Goal: Task Accomplishment & Management: Manage account settings

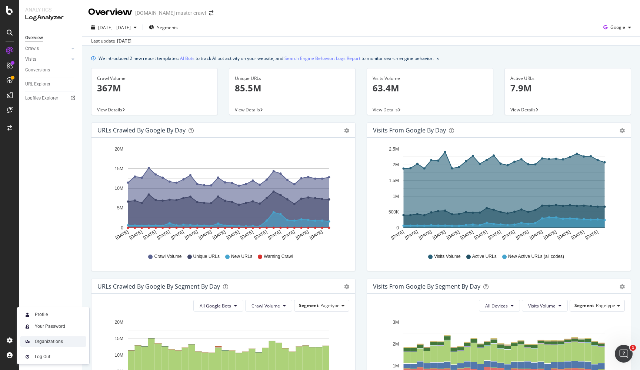
click at [57, 338] on div "Organizations" at bounding box center [53, 342] width 66 height 10
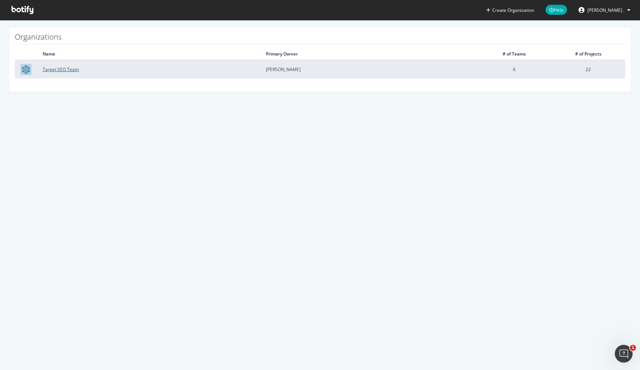
click at [54, 68] on link "Target SEO Team" at bounding box center [61, 69] width 36 height 6
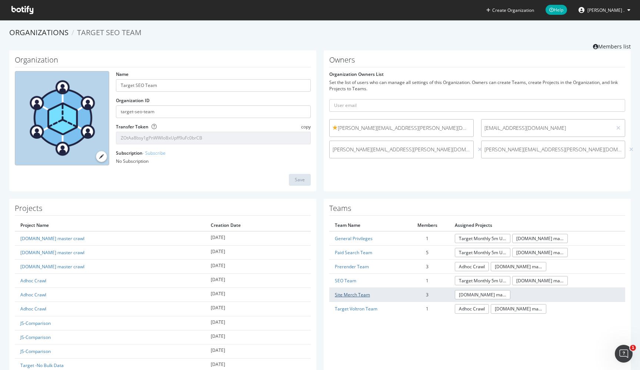
click at [365, 295] on link "Site Merch Team" at bounding box center [352, 295] width 35 height 6
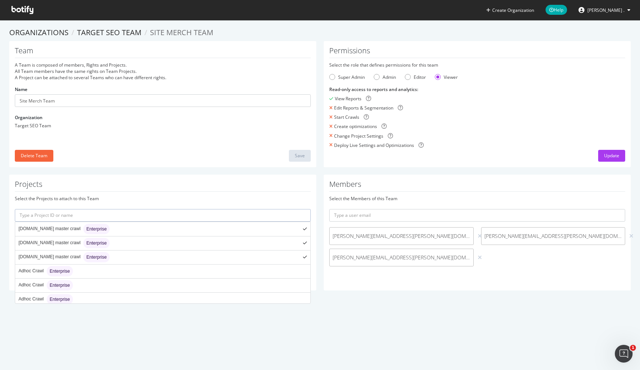
click at [167, 217] on input "text" at bounding box center [163, 215] width 296 height 13
click at [148, 369] on div "Create Organization Help [PERSON_NAME] . Organizations Target SEO Team Site Mer…" at bounding box center [320, 185] width 640 height 370
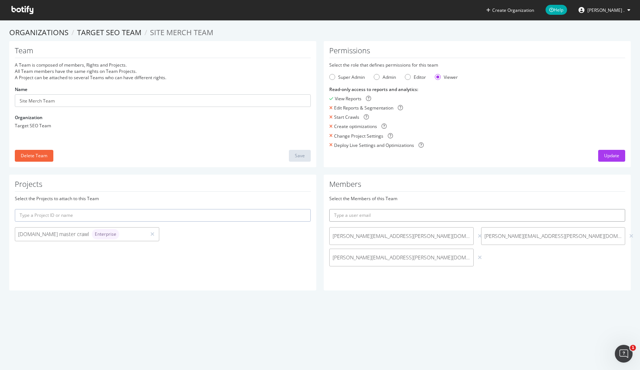
click at [357, 215] on input "text" at bounding box center [477, 215] width 296 height 13
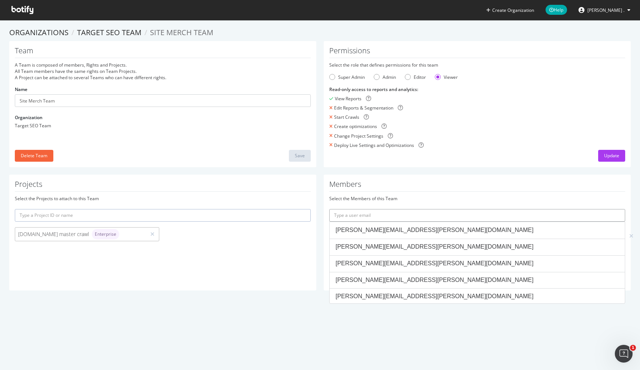
paste input "[EMAIL_ADDRESS][DOMAIN_NAME]"
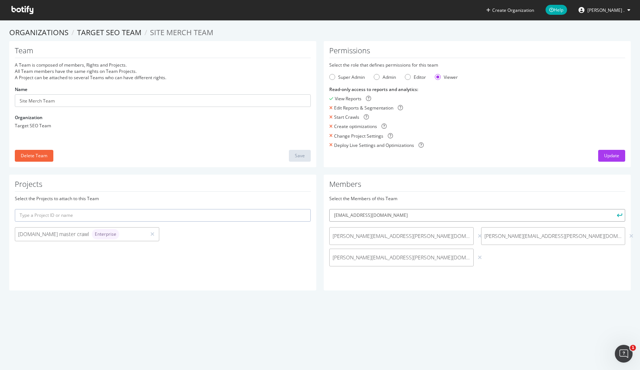
type input "[EMAIL_ADDRESS][DOMAIN_NAME]"
click at [619, 215] on button "submit" at bounding box center [618, 215] width 13 height 13
click at [404, 296] on div "Projects Select the Projects to attach to this Team [DOMAIN_NAME] master crawl …" at bounding box center [320, 236] width 629 height 123
click at [401, 214] on input "text" at bounding box center [477, 215] width 296 height 13
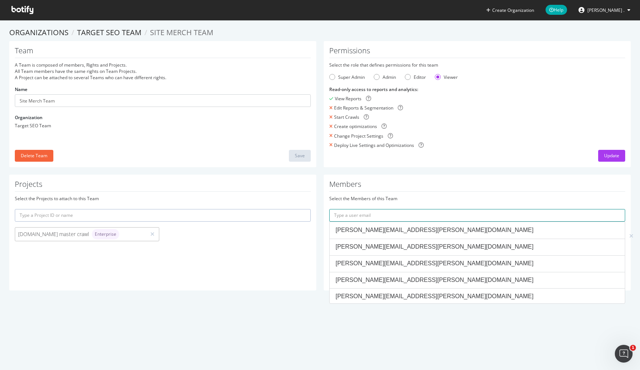
paste input "[PERSON_NAME][EMAIL_ADDRESS][DOMAIN_NAME]"
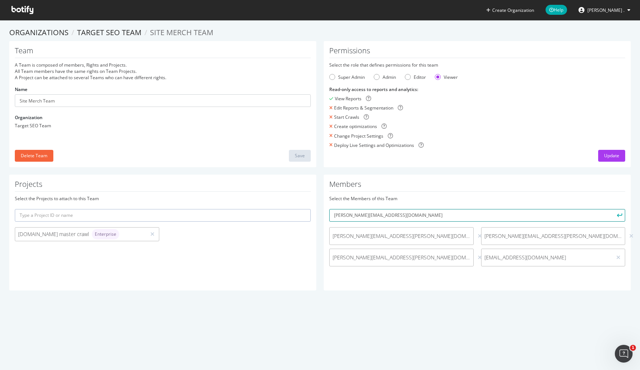
type input "[PERSON_NAME][EMAIL_ADDRESS][DOMAIN_NAME]"
click at [619, 209] on button "submit" at bounding box center [618, 215] width 13 height 13
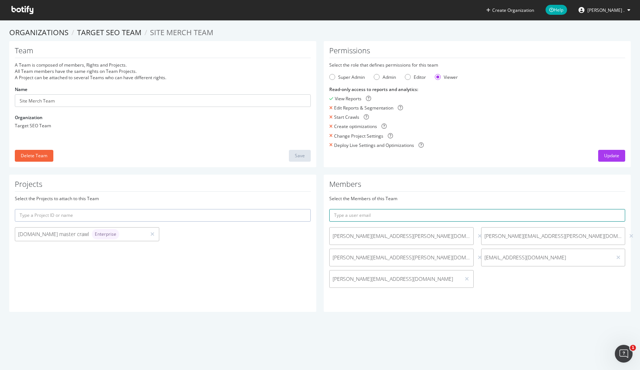
click at [402, 214] on input "text" at bounding box center [477, 215] width 296 height 13
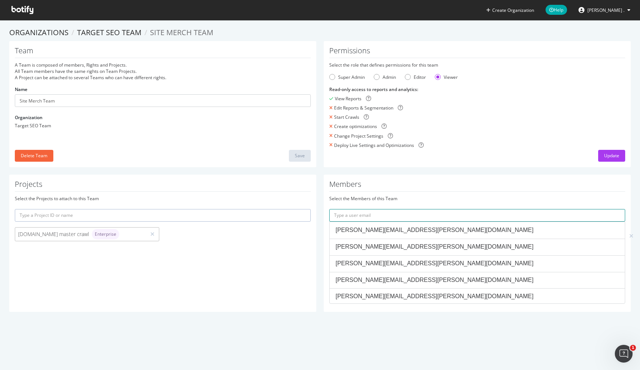
paste input "[EMAIL_ADDRESS][PERSON_NAME][DOMAIN_NAME]"
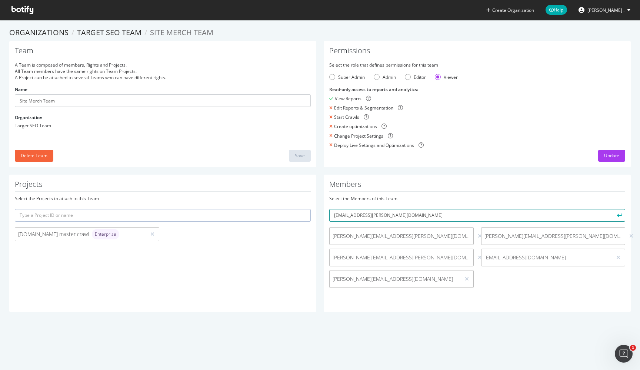
type input "[EMAIL_ADDRESS][PERSON_NAME][DOMAIN_NAME]"
click at [619, 215] on button "submit" at bounding box center [618, 215] width 13 height 13
click at [121, 30] on link "Target SEO Team" at bounding box center [109, 32] width 64 height 10
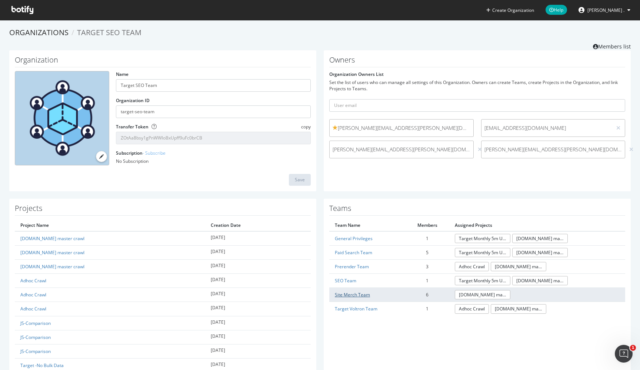
click at [352, 294] on link "Site Merch Team" at bounding box center [352, 295] width 35 height 6
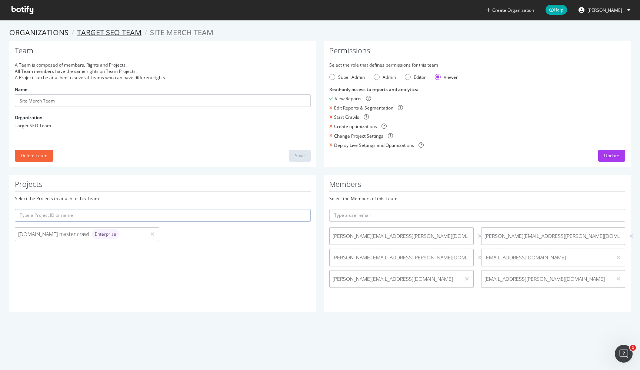
click at [124, 32] on link "Target SEO Team" at bounding box center [109, 32] width 64 height 10
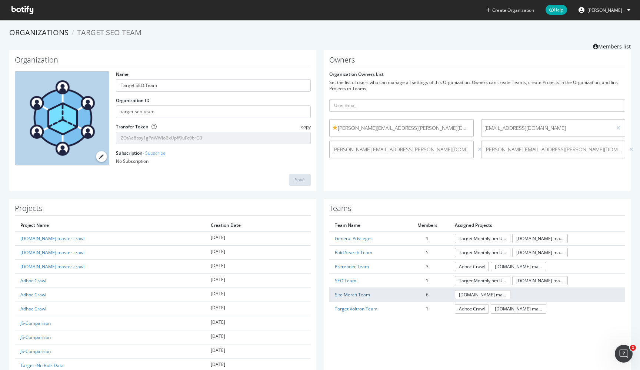
click at [354, 294] on link "Site Merch Team" at bounding box center [352, 295] width 35 height 6
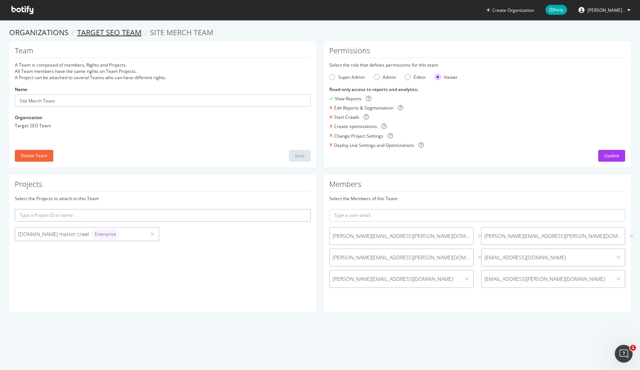
click at [112, 33] on link "Target SEO Team" at bounding box center [109, 32] width 64 height 10
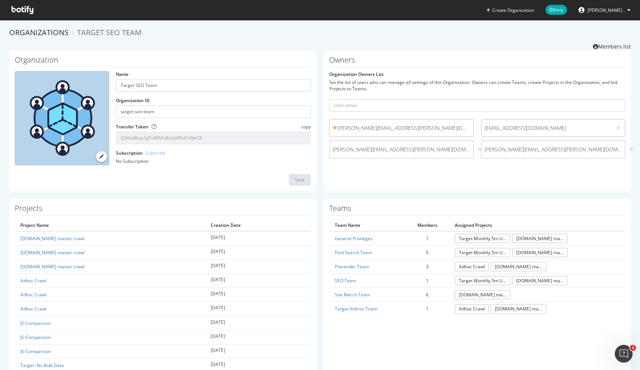
click at [133, 33] on span "Target SEO Team" at bounding box center [109, 32] width 64 height 10
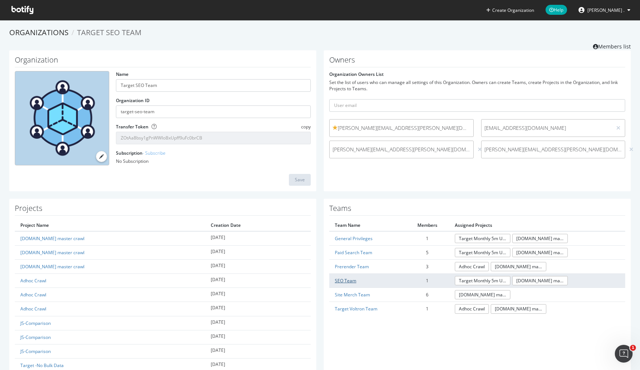
click at [348, 279] on link "SEO Team" at bounding box center [345, 281] width 21 height 6
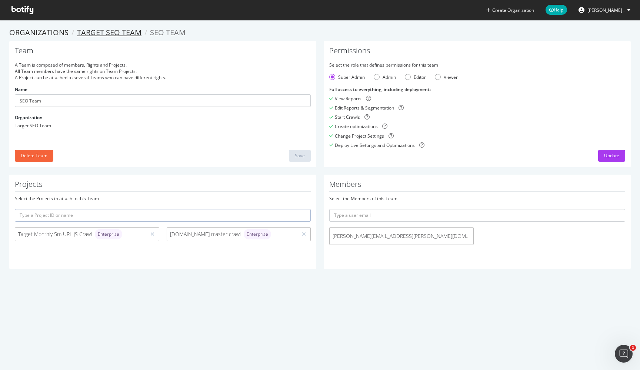
click at [91, 32] on link "Target SEO Team" at bounding box center [109, 32] width 64 height 10
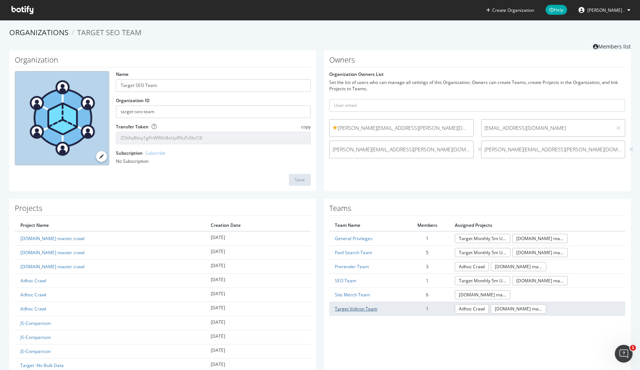
click at [351, 307] on link "Target Voltron Team" at bounding box center [356, 309] width 43 height 6
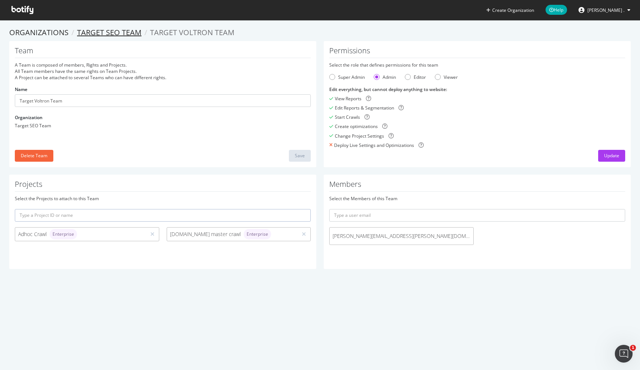
click at [123, 30] on link "Target SEO Team" at bounding box center [109, 32] width 64 height 10
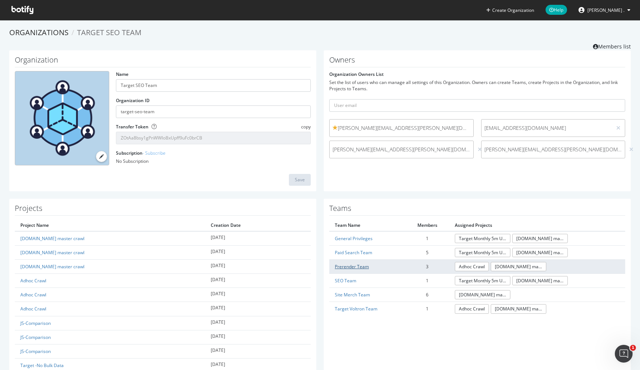
click at [359, 264] on link "Prerender Team" at bounding box center [352, 267] width 34 height 6
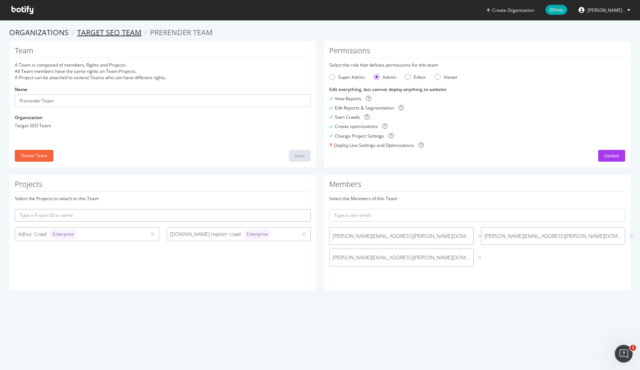
click at [89, 34] on link "Target SEO Team" at bounding box center [109, 32] width 64 height 10
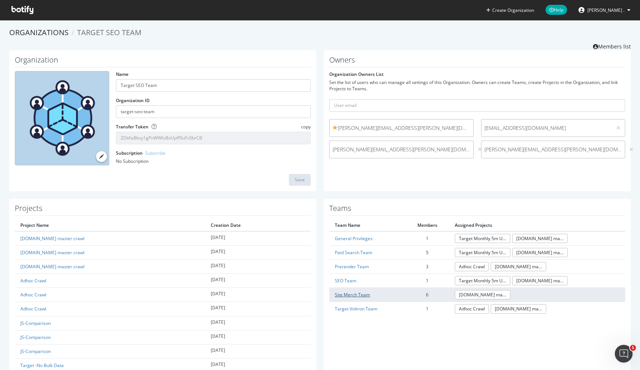
click at [344, 295] on link "Site Merch Team" at bounding box center [352, 295] width 35 height 6
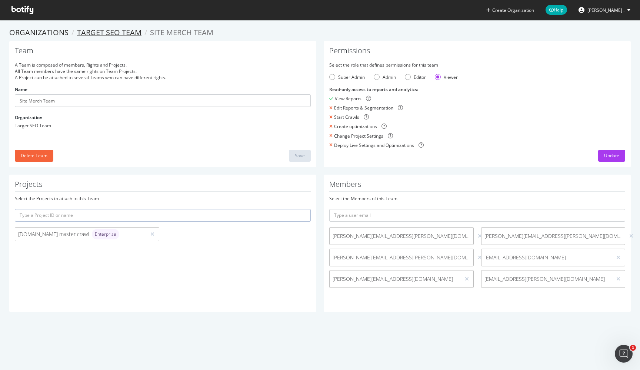
click at [121, 29] on link "Target SEO Team" at bounding box center [109, 32] width 64 height 10
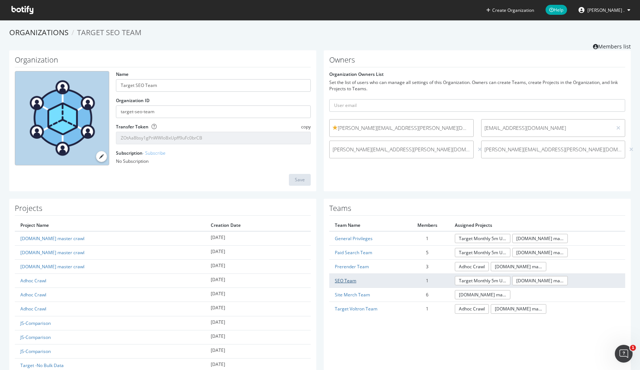
click at [341, 282] on link "SEO Team" at bounding box center [345, 281] width 21 height 6
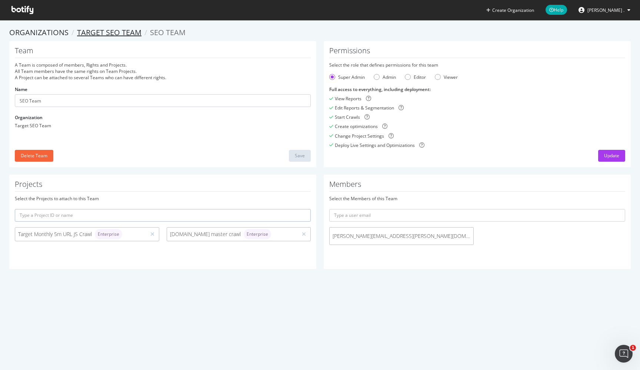
click at [111, 36] on link "Target SEO Team" at bounding box center [109, 32] width 64 height 10
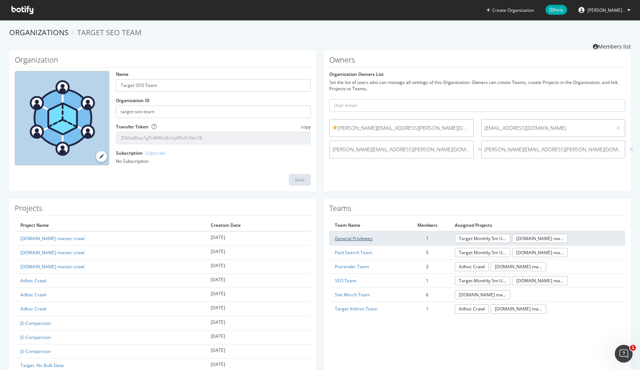
click at [349, 238] on link "General Privileges" at bounding box center [354, 238] width 38 height 6
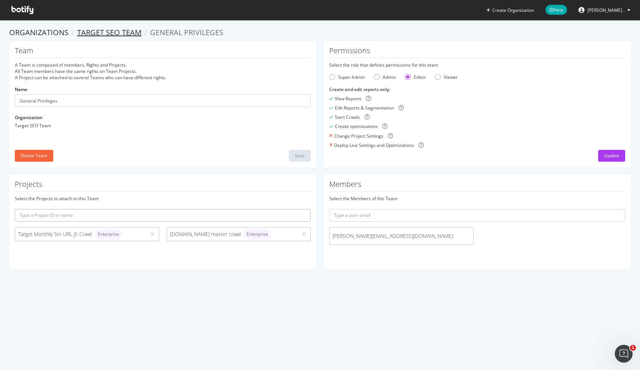
click at [124, 32] on link "Target SEO Team" at bounding box center [109, 32] width 64 height 10
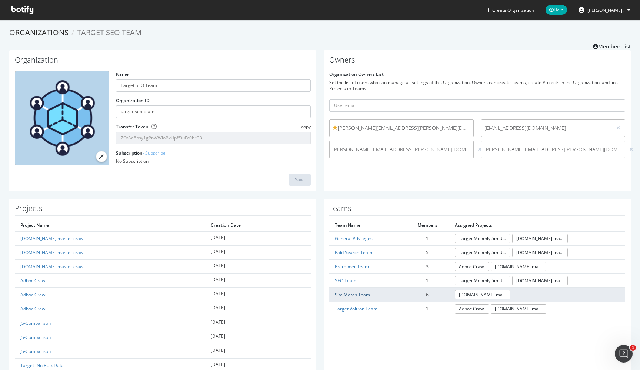
click at [359, 292] on link "Site Merch Team" at bounding box center [352, 295] width 35 height 6
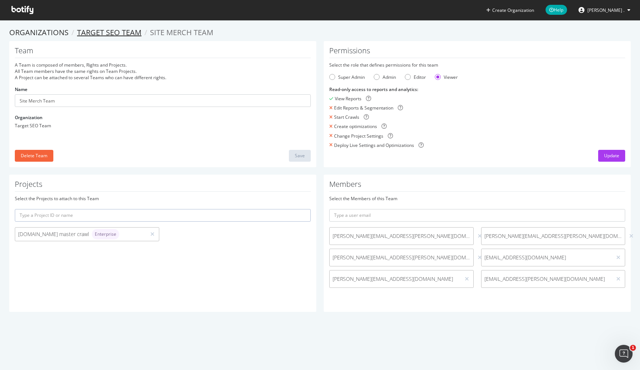
click at [110, 35] on link "Target SEO Team" at bounding box center [109, 32] width 64 height 10
